Goal: Navigation & Orientation: Find specific page/section

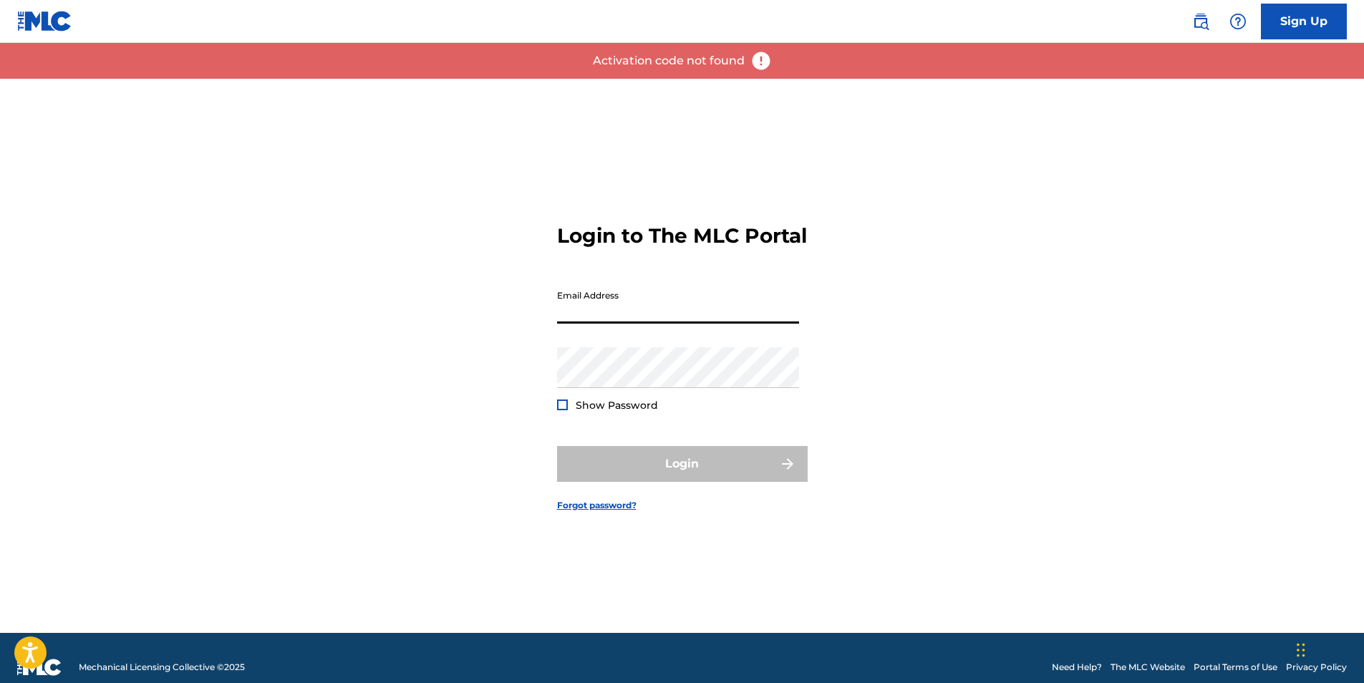
drag, startPoint x: 561, startPoint y: 318, endPoint x: 535, endPoint y: 326, distance: 27.0
click at [535, 326] on div "Login to The MLC Portal Email Address Password Show Password Login Forgot passw…" at bounding box center [682, 356] width 1003 height 554
click at [604, 324] on input "Email Address" at bounding box center [678, 303] width 242 height 41
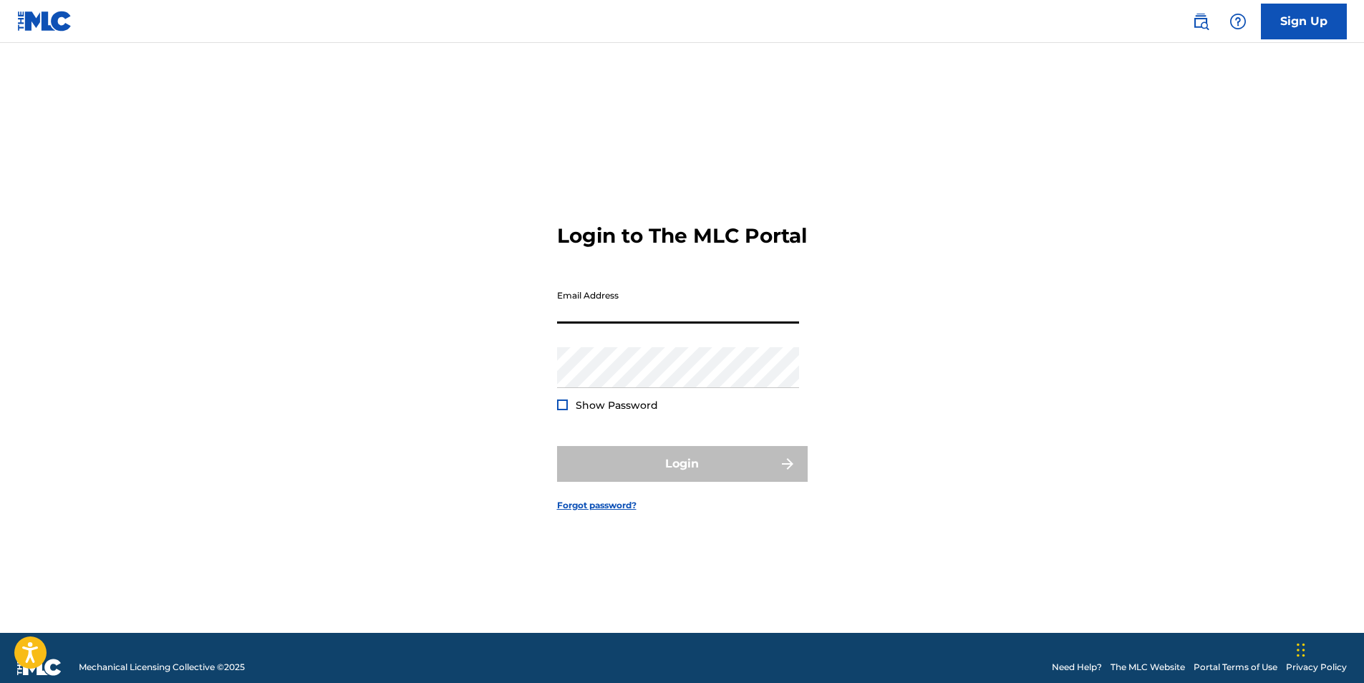
type input "[EMAIL_ADDRESS][DOMAIN_NAME]"
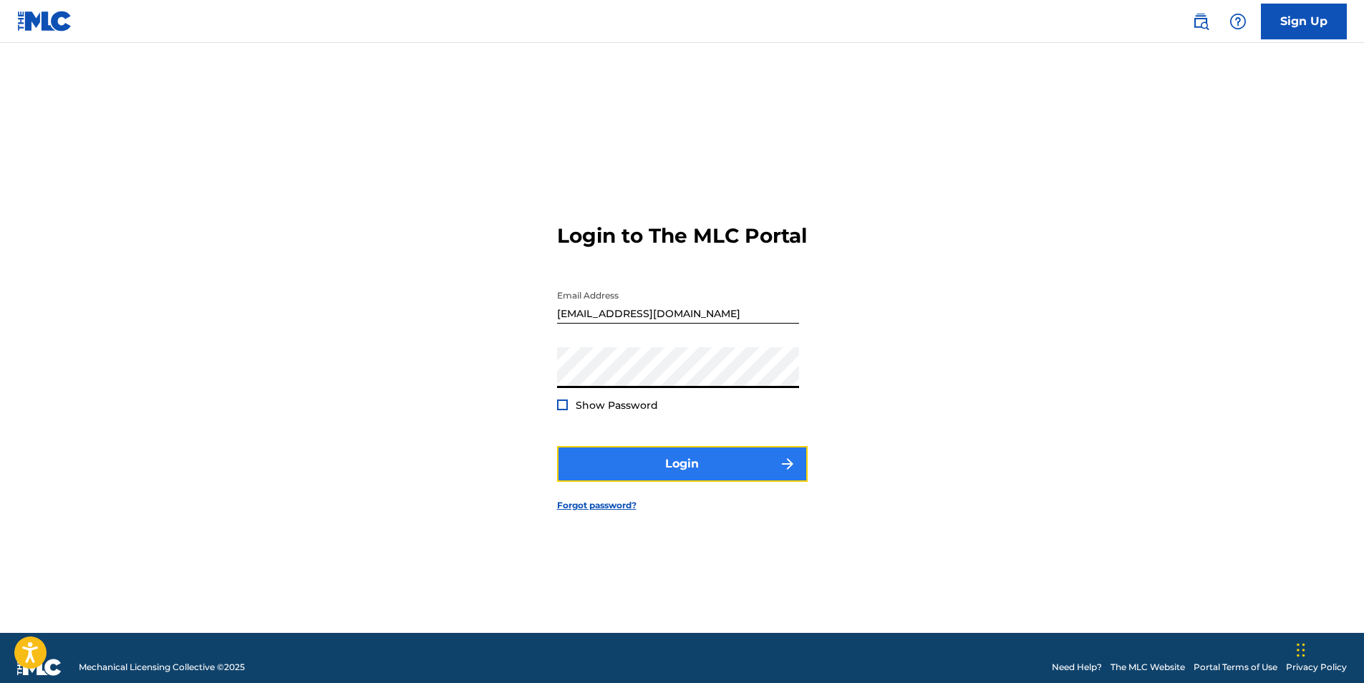
click at [677, 477] on button "Login" at bounding box center [682, 464] width 251 height 36
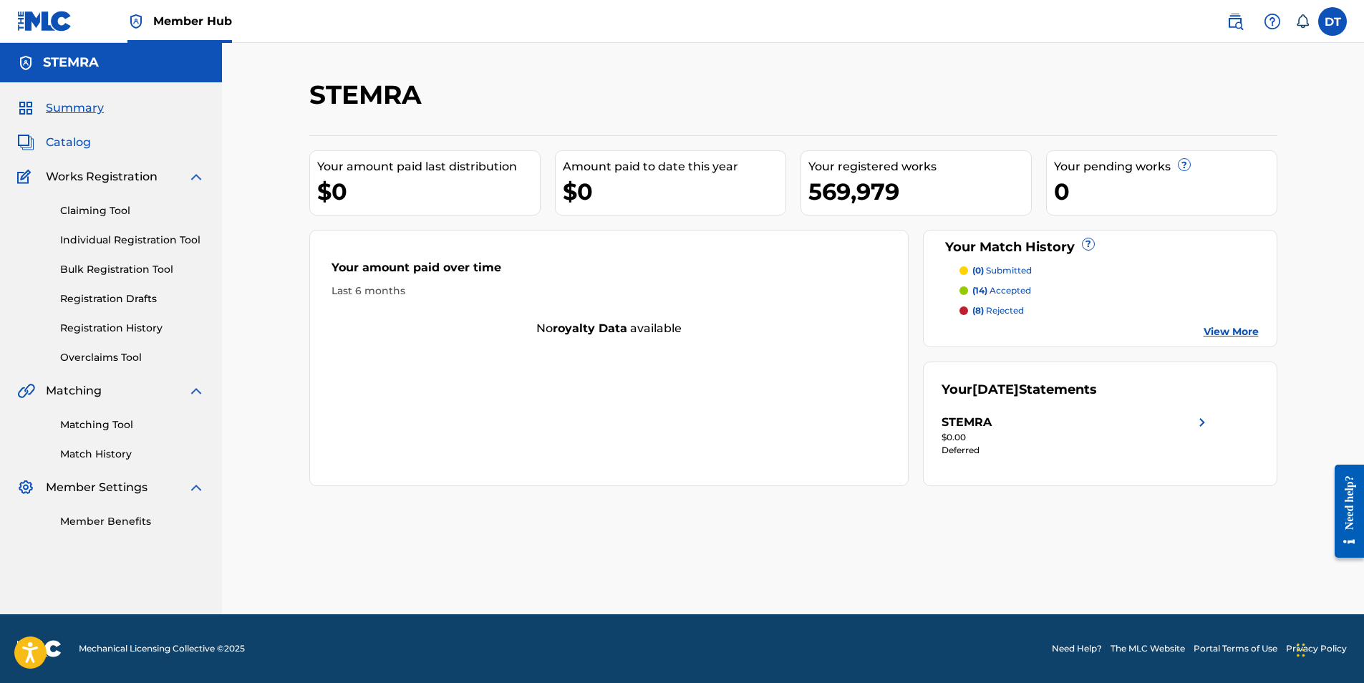
click at [63, 143] on span "Catalog" at bounding box center [68, 142] width 45 height 17
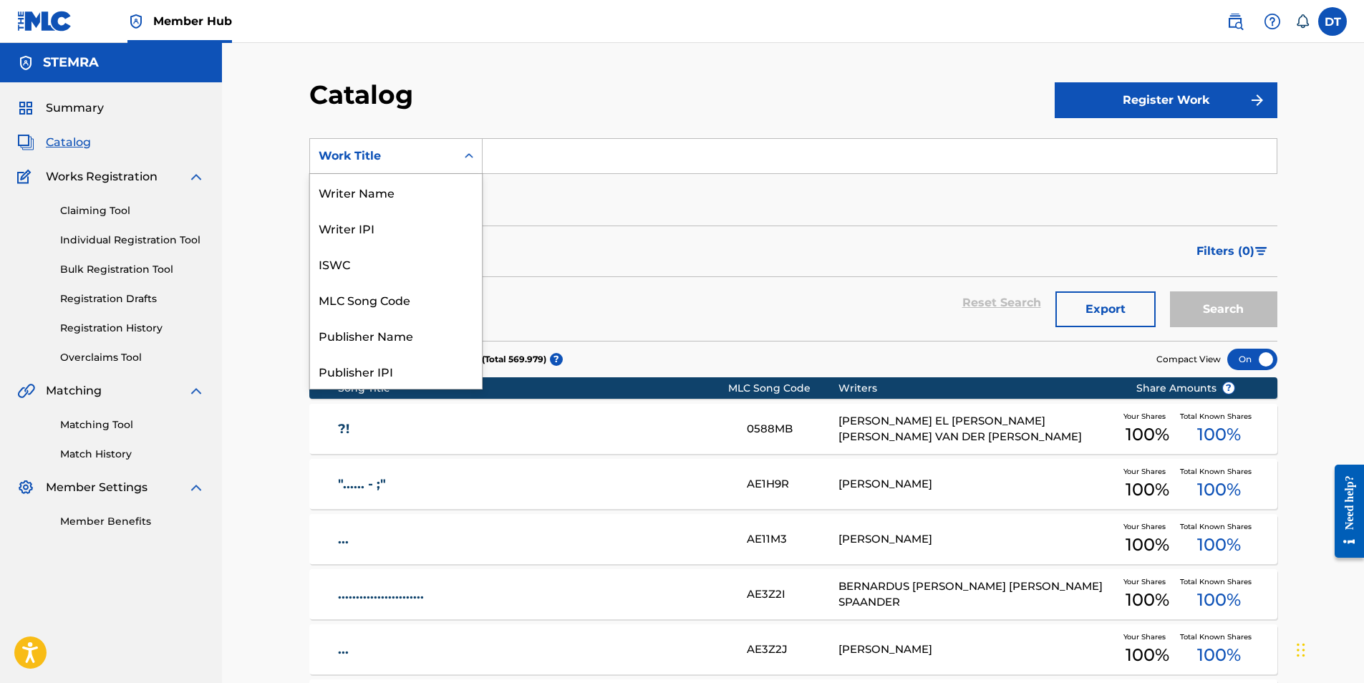
click at [469, 155] on icon "Search Form" at bounding box center [469, 156] width 14 height 14
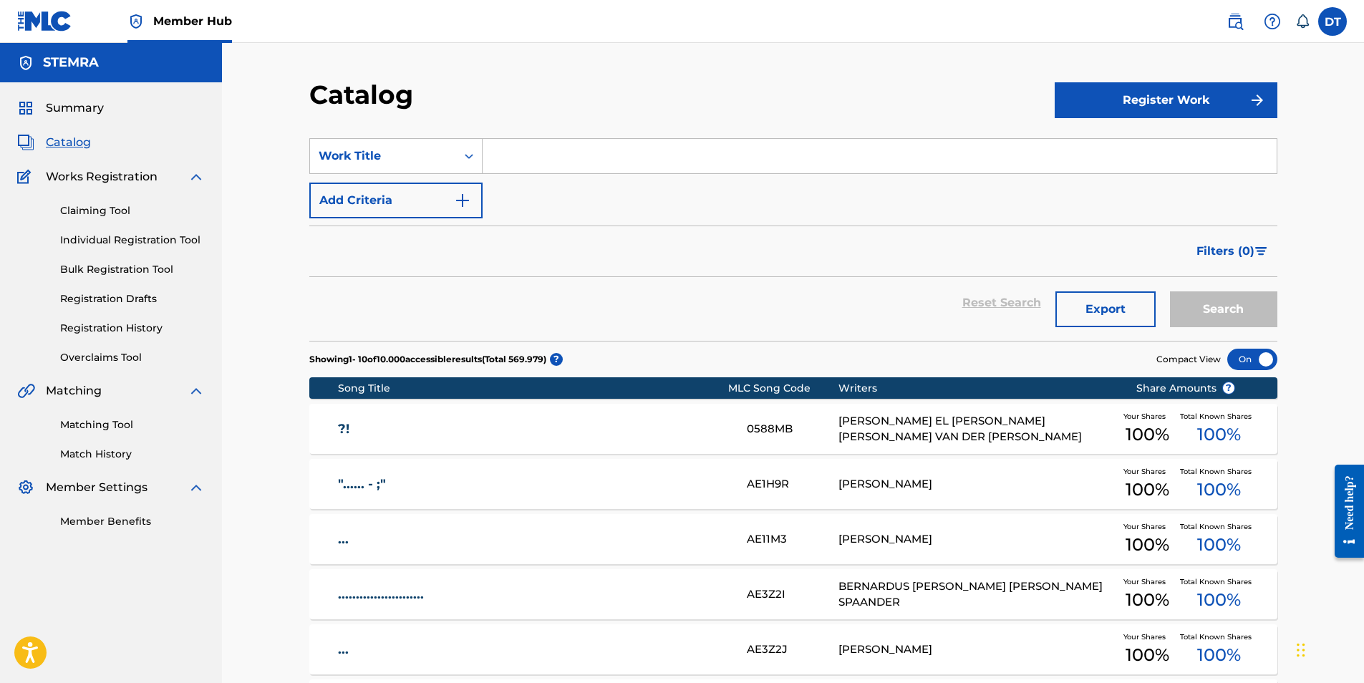
drag, startPoint x: 581, startPoint y: 82, endPoint x: 579, endPoint y: 61, distance: 20.9
click at [581, 73] on div "Catalog Register Work SearchWithCriteriaf0b040f4-aa70-48ab-b151-ff4537c35b5b Wo…" at bounding box center [793, 533] width 1142 height 981
